Goal: Information Seeking & Learning: Learn about a topic

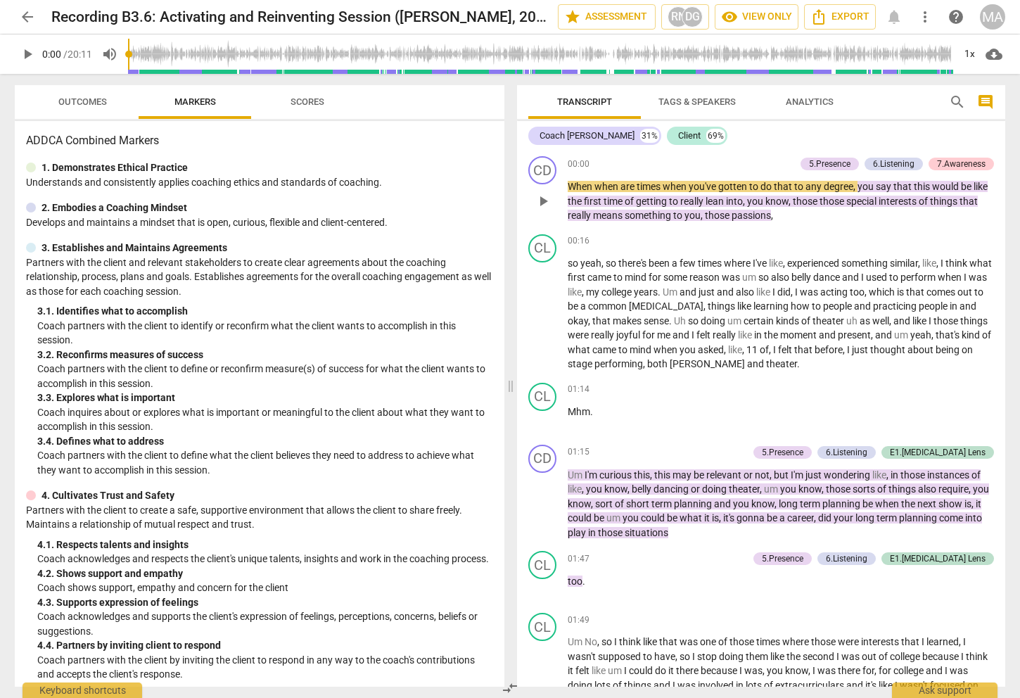
click at [545, 200] on span "play_arrow" at bounding box center [543, 201] width 17 height 17
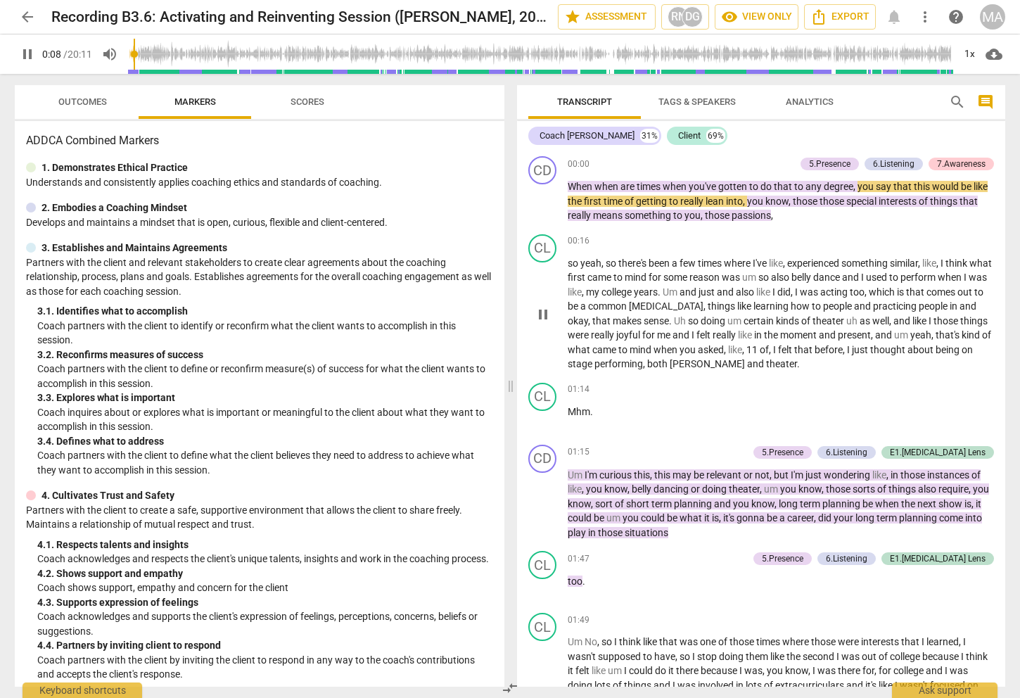
type input "9"
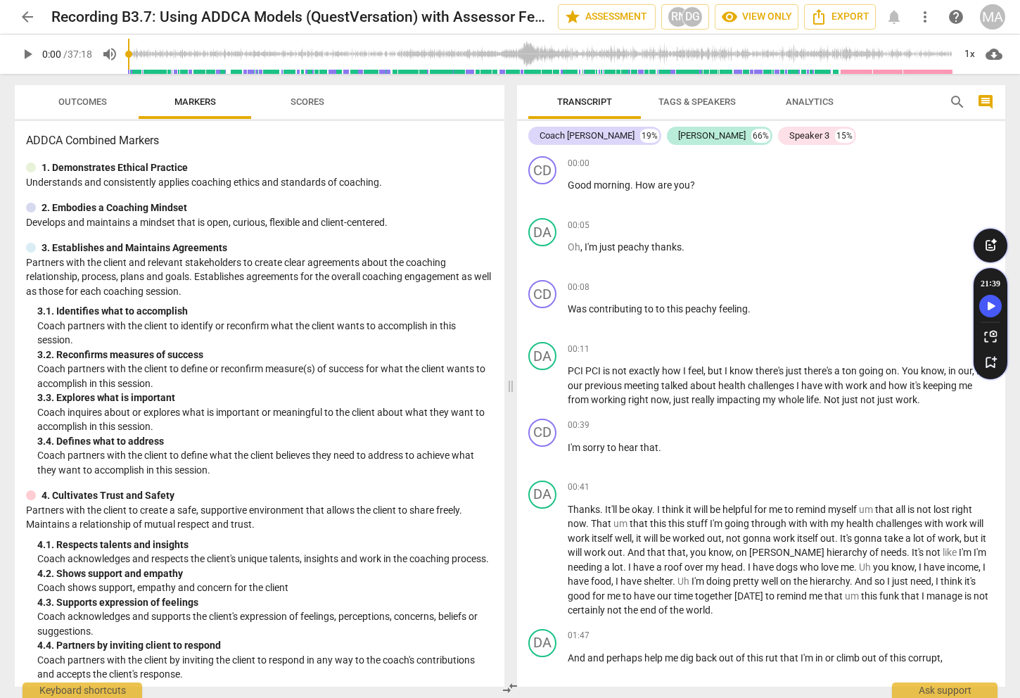
click at [22, 52] on span "play_arrow" at bounding box center [27, 54] width 17 height 17
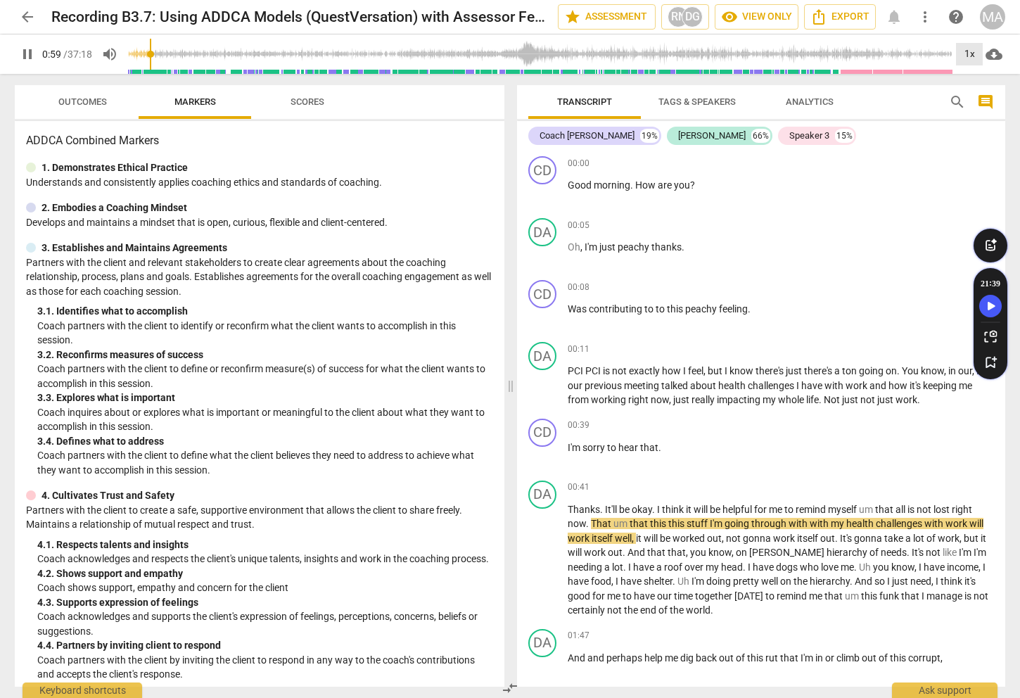
click at [967, 52] on div "1x" at bounding box center [969, 54] width 27 height 23
click at [971, 101] on li "1.25x" at bounding box center [979, 109] width 47 height 27
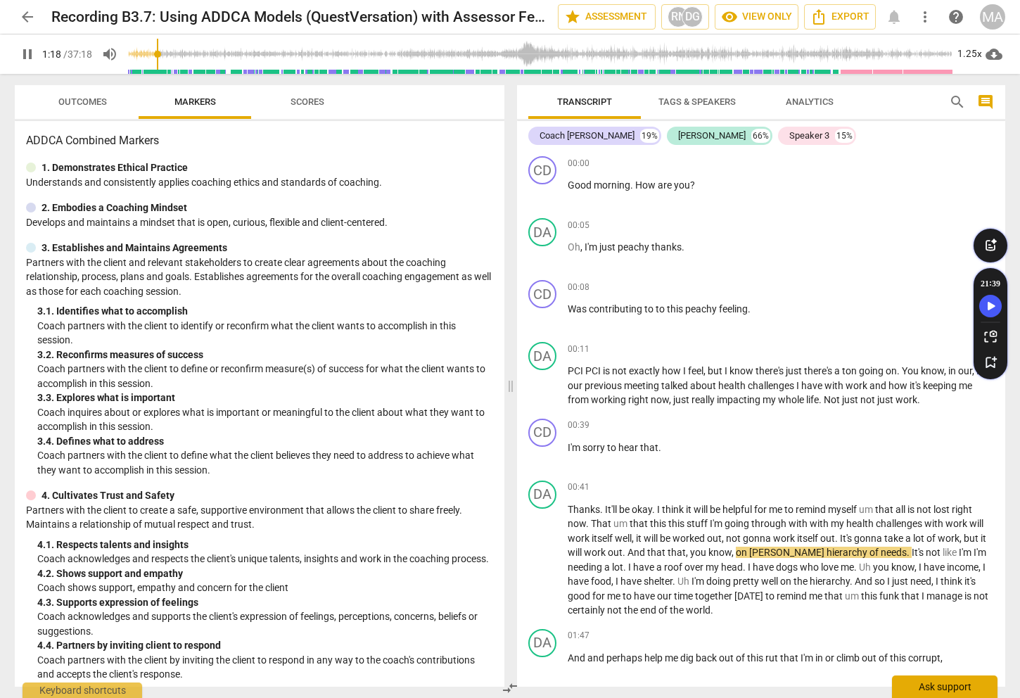
click at [907, 696] on div "Ask support" at bounding box center [945, 686] width 106 height 23
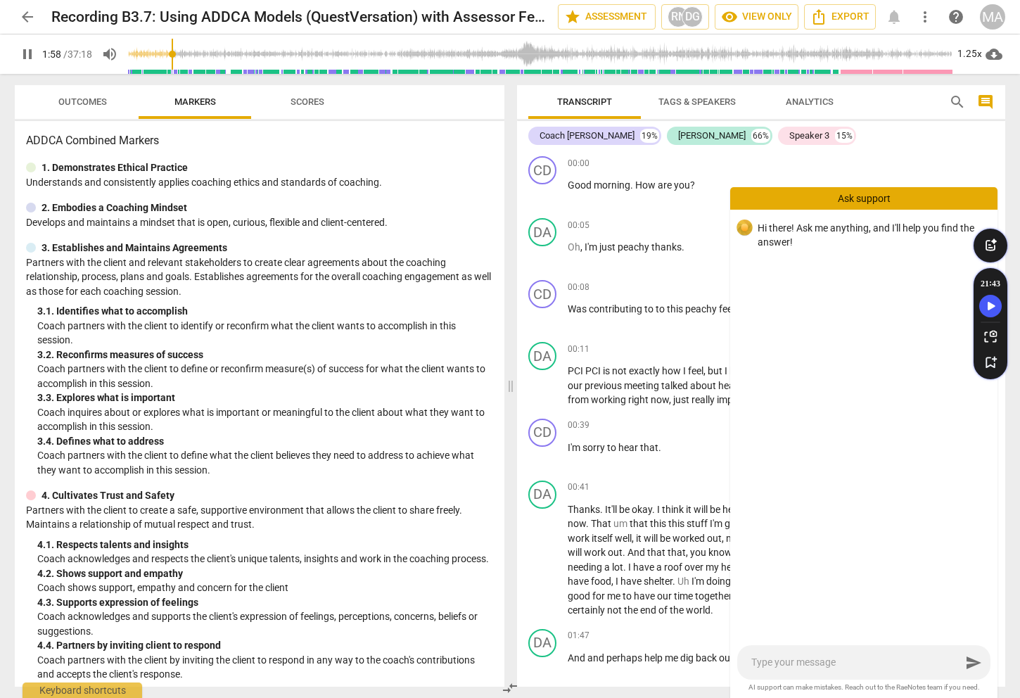
scroll to position [564, 0]
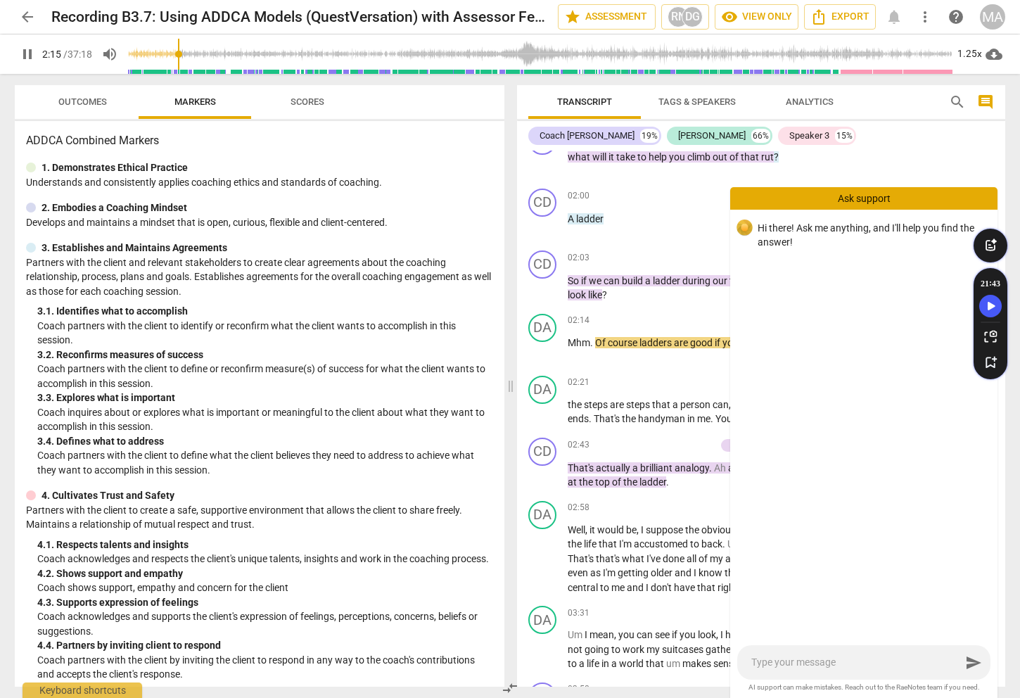
click at [879, 198] on div "Ask support" at bounding box center [863, 198] width 267 height 23
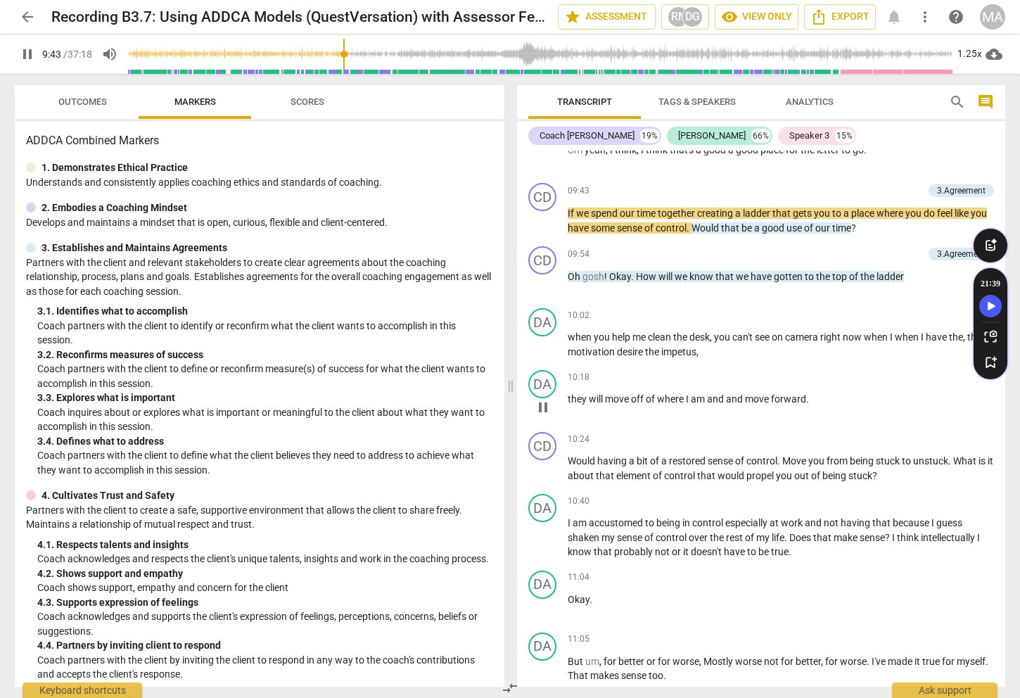
scroll to position [2742, 0]
click at [974, 55] on div "1.25x" at bounding box center [969, 54] width 27 height 23
click at [972, 125] on li "1.5x" at bounding box center [979, 135] width 47 height 27
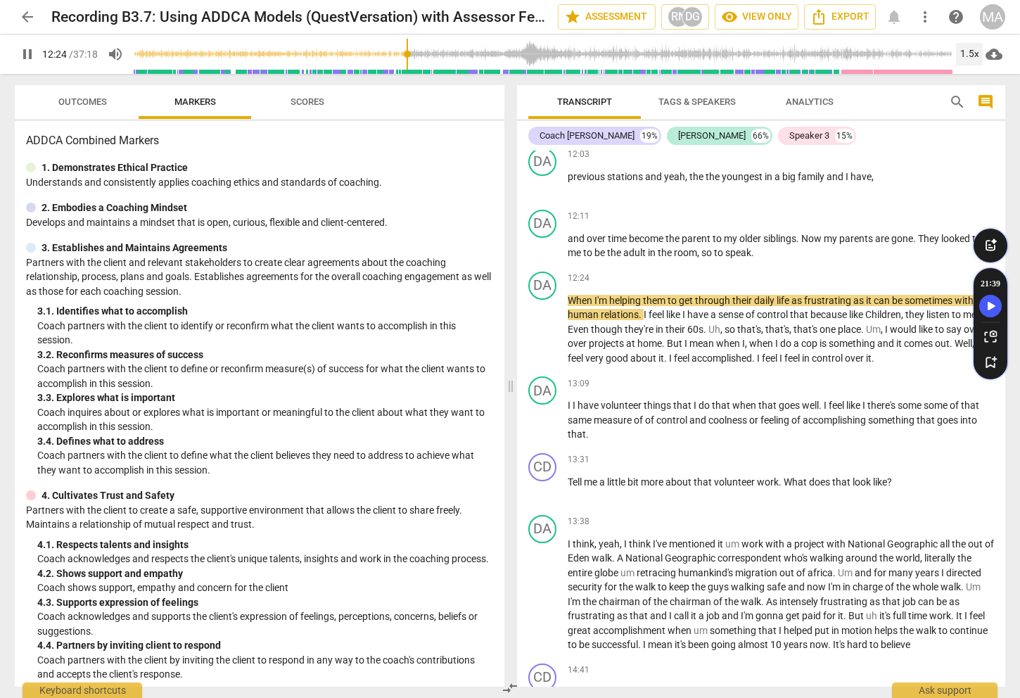
scroll to position [3671, 0]
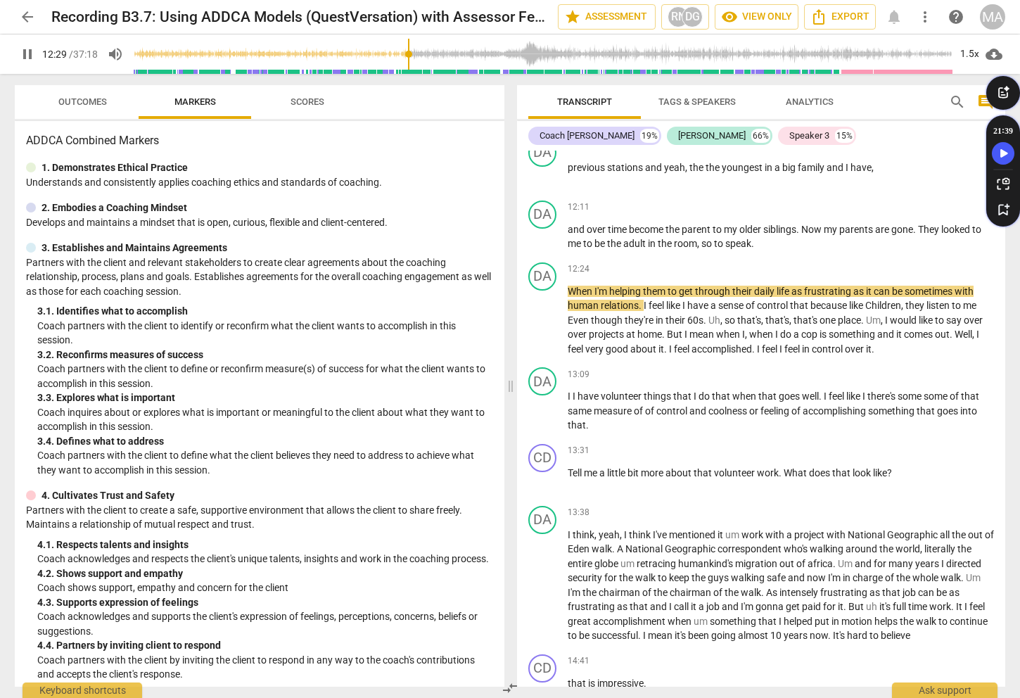
drag, startPoint x: 1003, startPoint y: 250, endPoint x: 1128, endPoint y: 44, distance: 241.2
click at [1019, 0] on html "arrow_back Recording B3.7: Using ADDCA Models (QuestVersation) with Assessor Fe…" at bounding box center [510, 0] width 1020 height 0
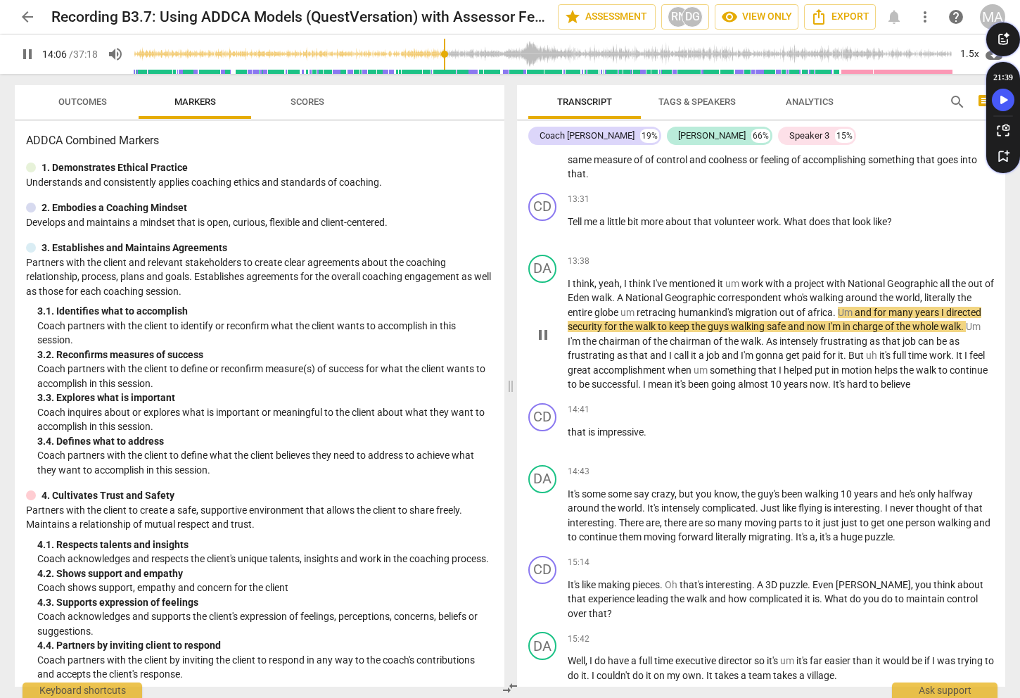
scroll to position [3969, 0]
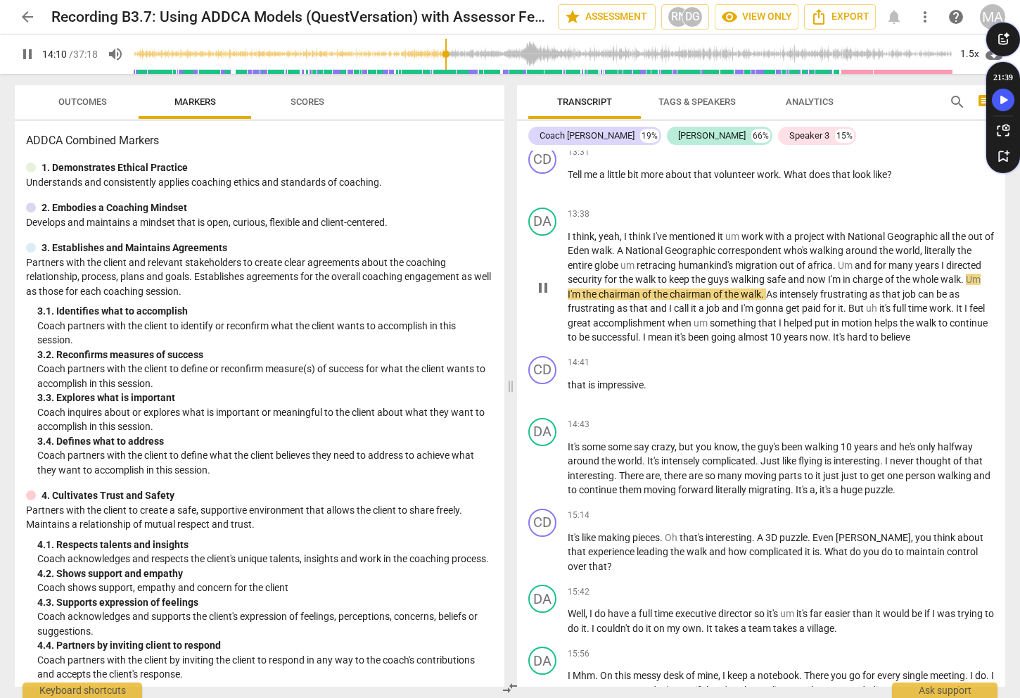
click at [837, 393] on p "that is impressive ." at bounding box center [781, 385] width 426 height 15
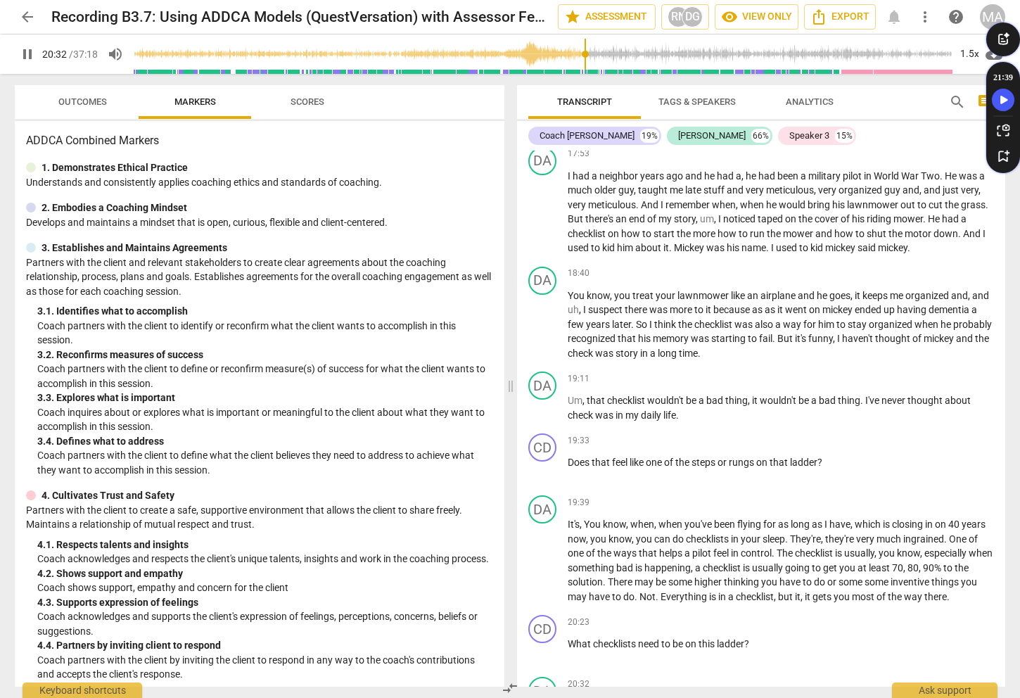
scroll to position [5491, 0]
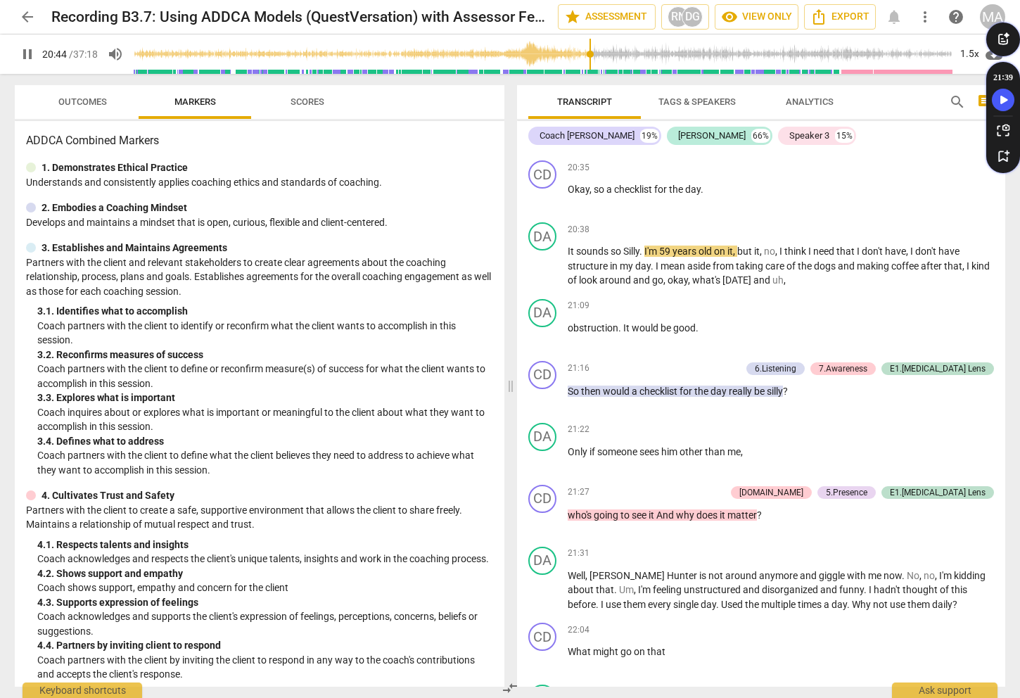
click at [865, 313] on div "21:09 keyboard_arrow_right" at bounding box center [781, 306] width 426 height 14
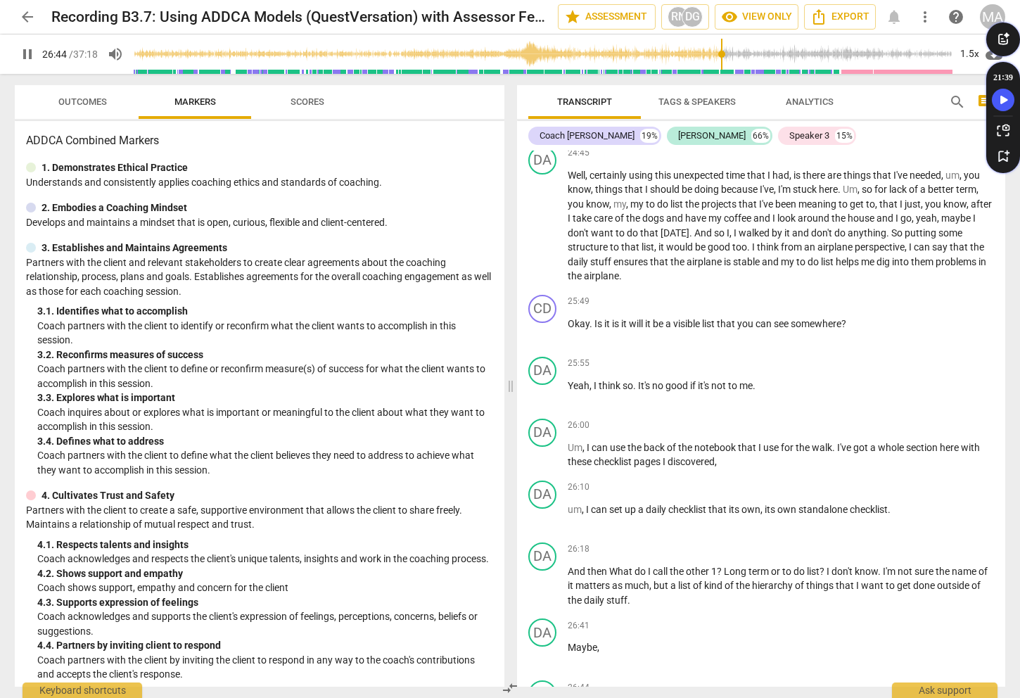
scroll to position [7536, 0]
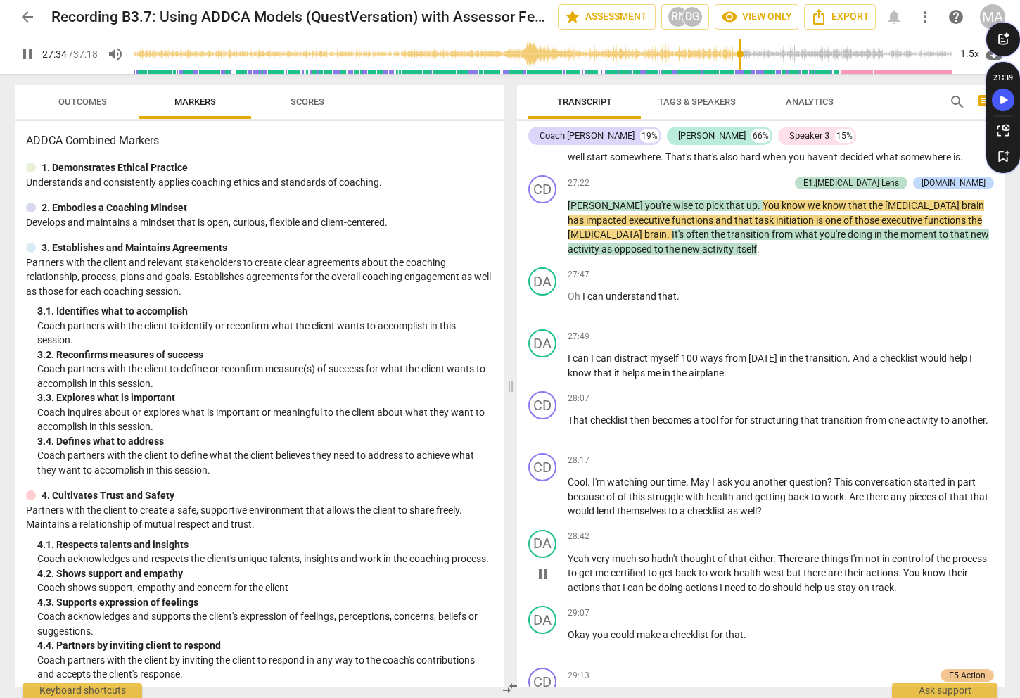
click at [561, 601] on div "DA play_arrow pause 28:42 keyboard_arrow_right Yeah very much so hadn't thought…" at bounding box center [761, 562] width 488 height 77
click at [25, 51] on span "pause" at bounding box center [27, 54] width 17 height 17
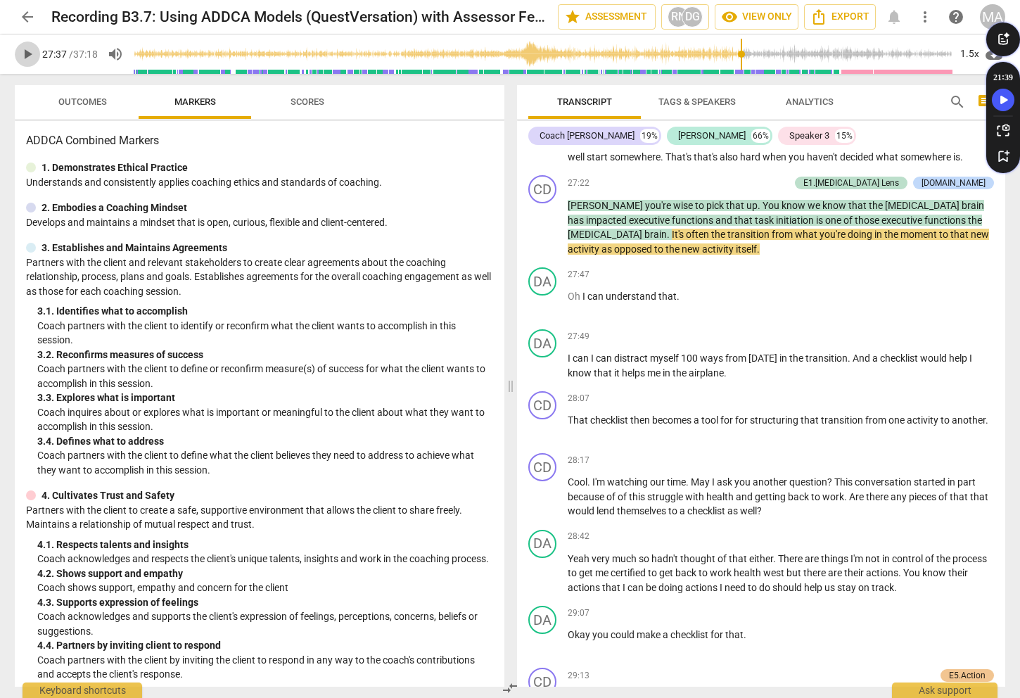
click at [27, 57] on span "play_arrow" at bounding box center [27, 54] width 17 height 17
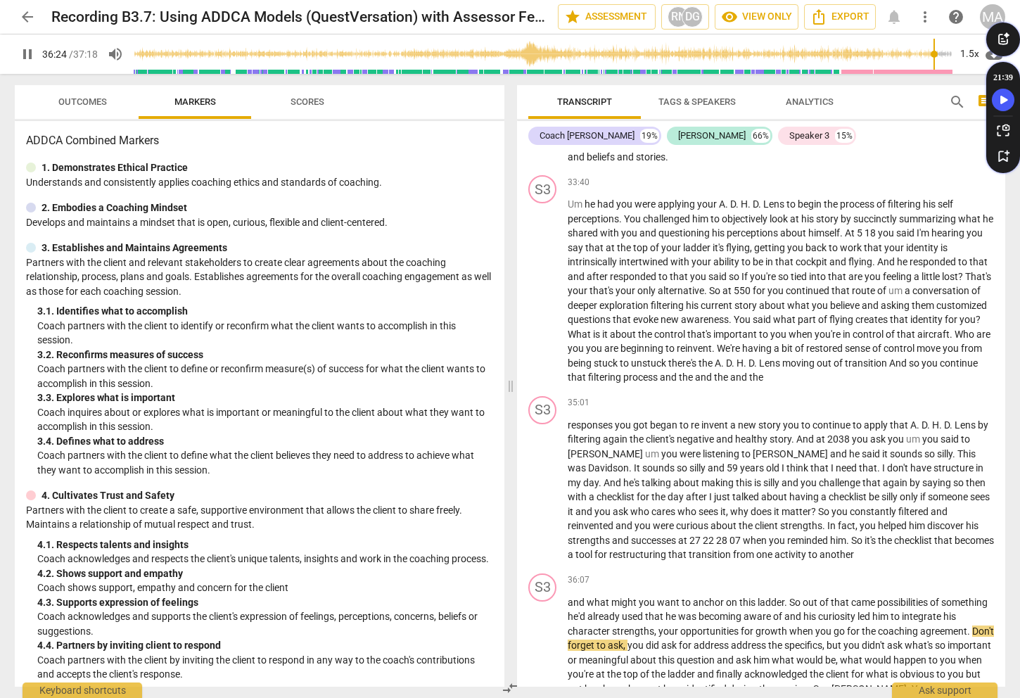
scroll to position [9447, 0]
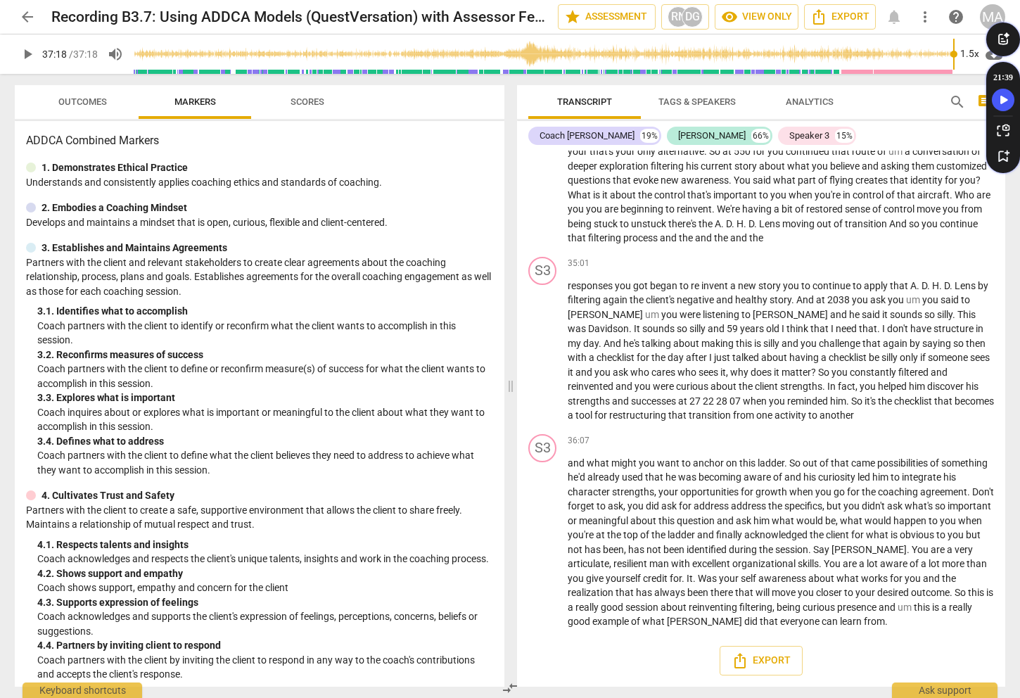
type input "2238"
click at [1006, 16] on div "arrow_back Recording B3.7: Using ADDCA Models (QuestVersation) with Assessor Fe…" at bounding box center [510, 17] width 998 height 34
click at [998, 8] on div "MA" at bounding box center [992, 16] width 25 height 25
